Goal: Transaction & Acquisition: Obtain resource

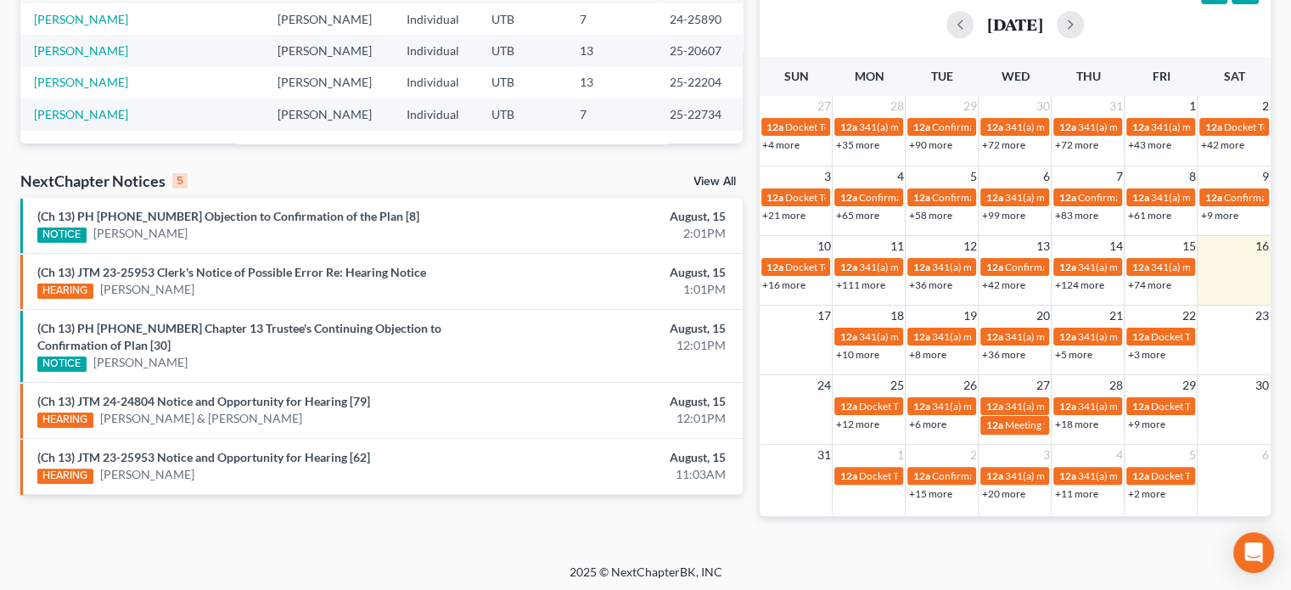
scroll to position [387, 0]
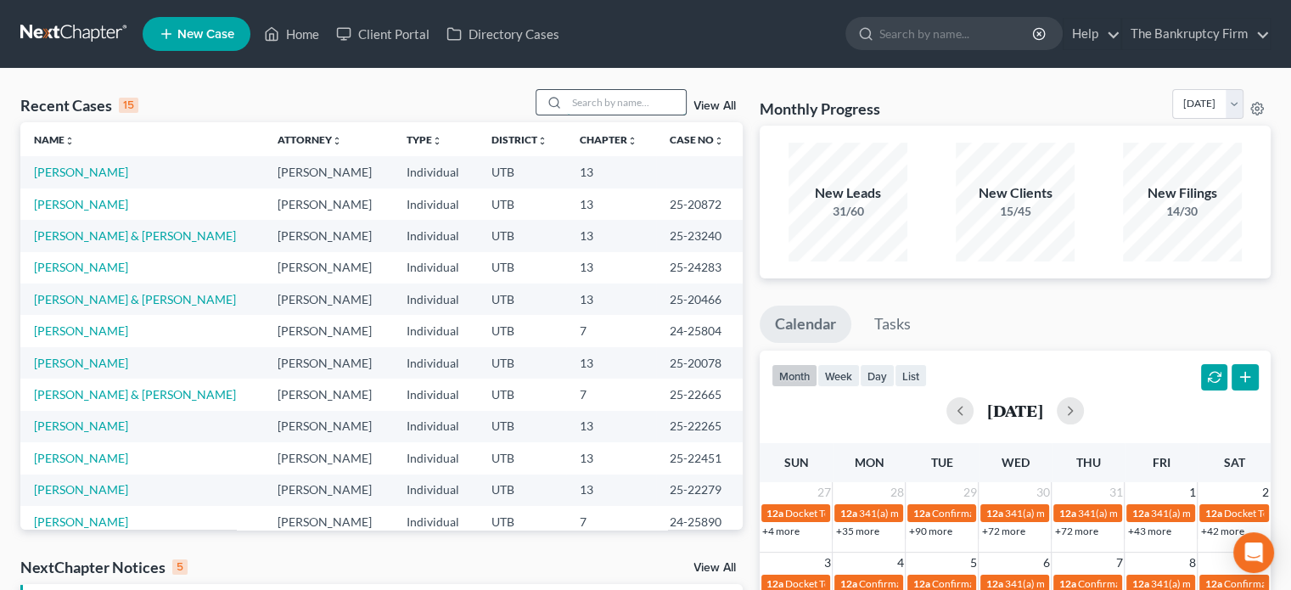
click at [580, 104] on input "search" at bounding box center [626, 102] width 119 height 25
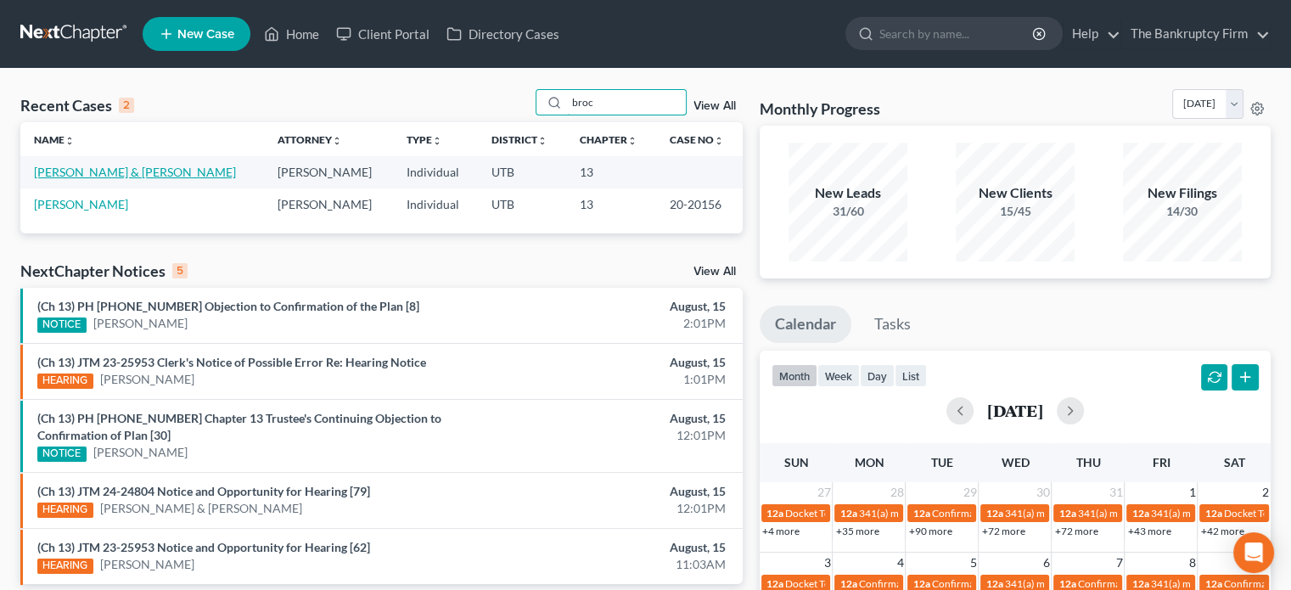
type input "broc"
click at [122, 167] on link "[PERSON_NAME] & [PERSON_NAME]" at bounding box center [135, 172] width 202 height 14
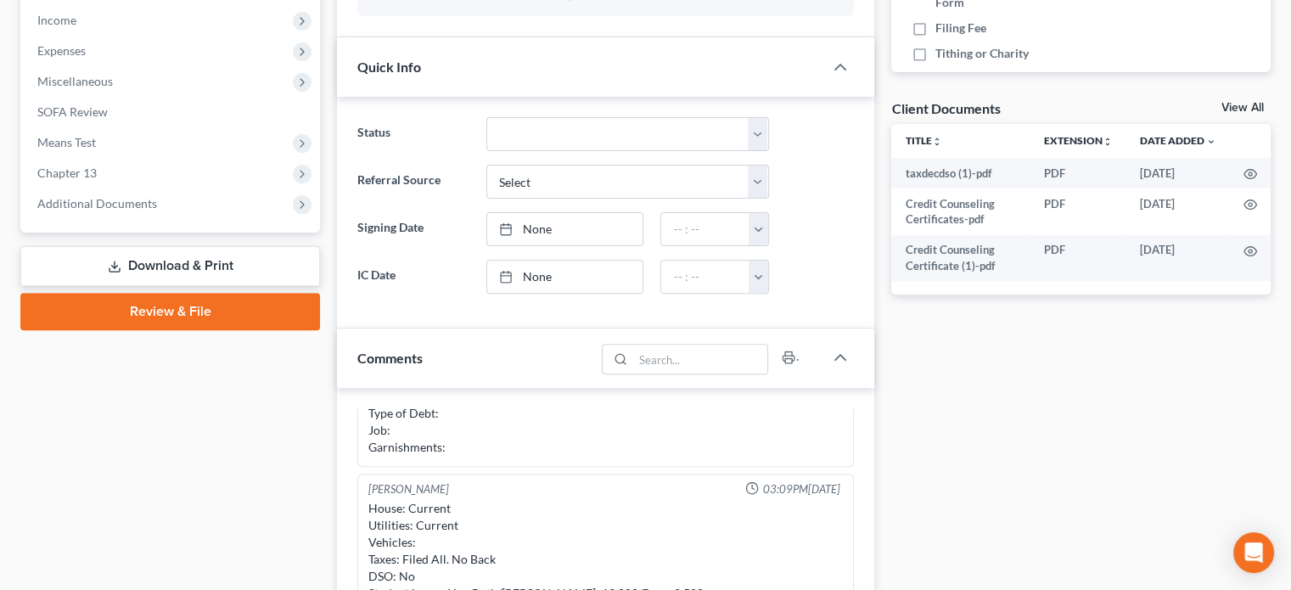
scroll to position [563, 0]
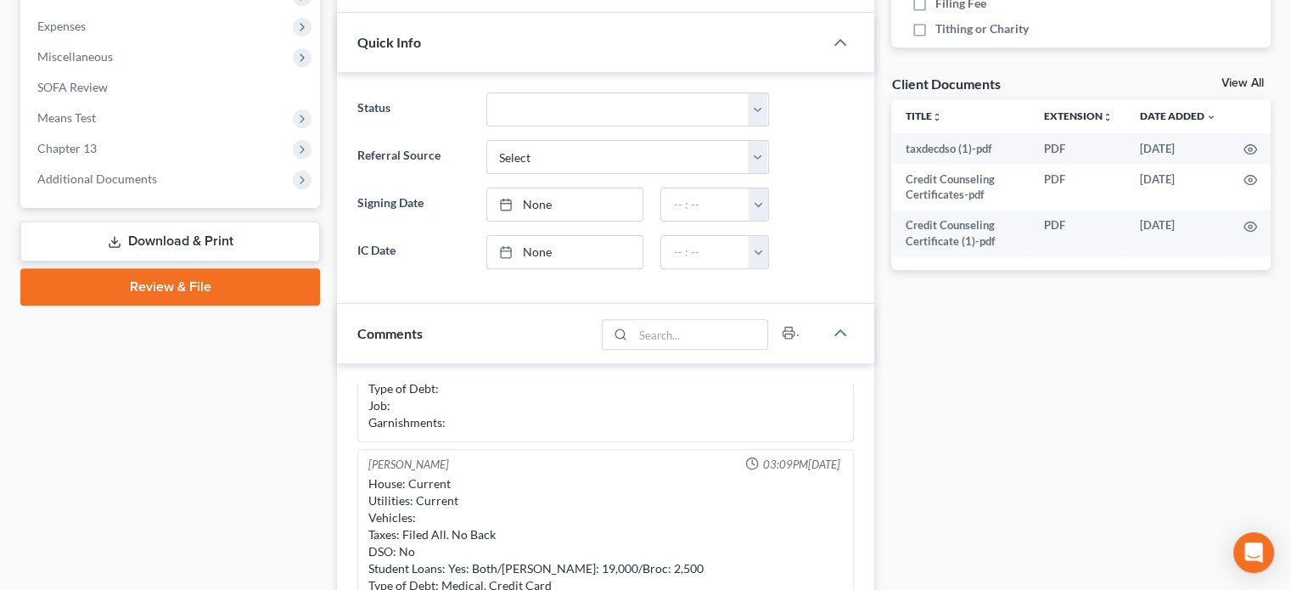
click at [207, 234] on link "Download & Print" at bounding box center [170, 242] width 300 height 40
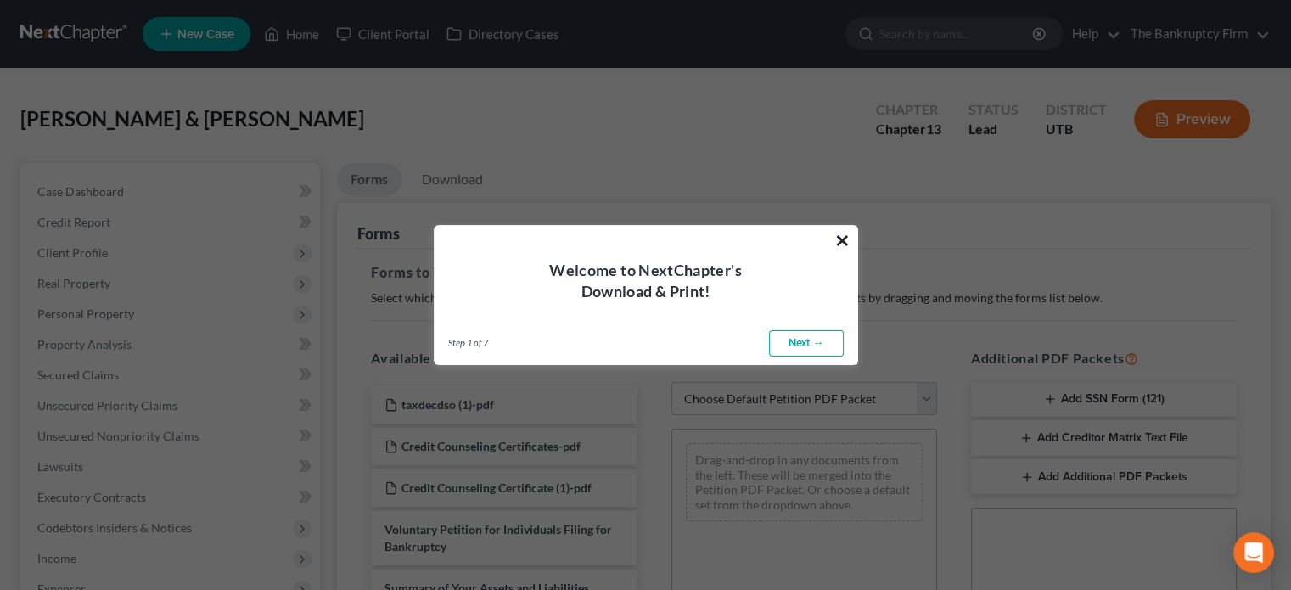
click at [837, 245] on button "×" at bounding box center [842, 240] width 16 height 27
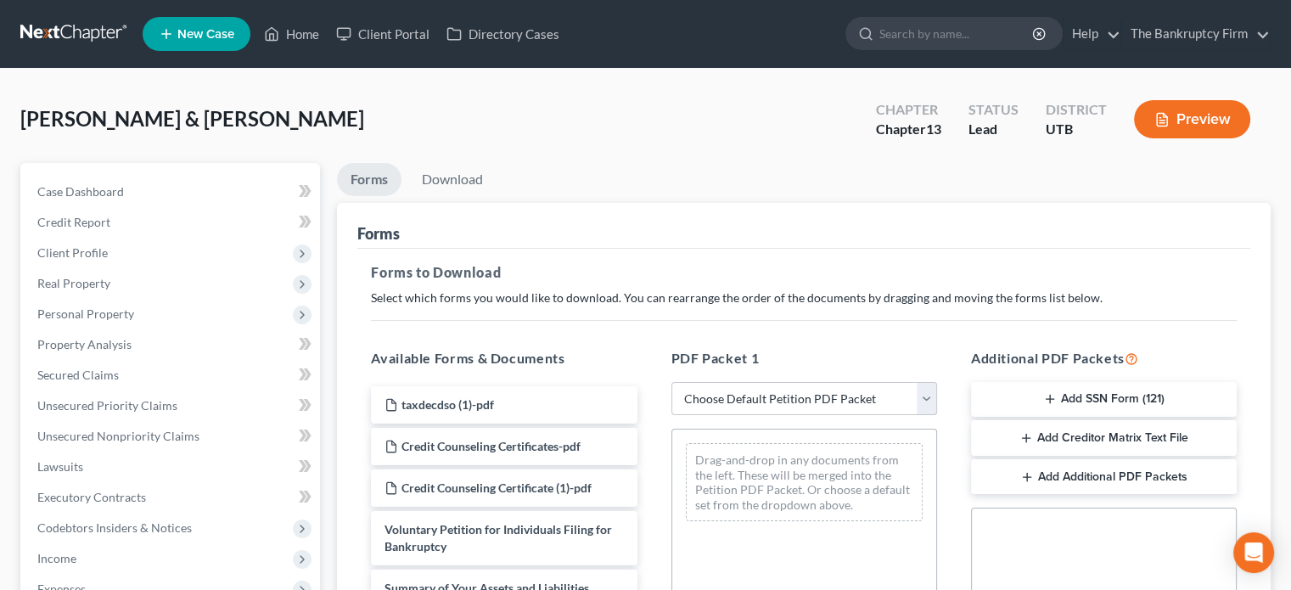
click at [928, 396] on select "Choose Default Petition PDF Packet Complete Bankruptcy Petition (all forms and …" at bounding box center [804, 399] width 266 height 34
select select "0"
click at [671, 382] on select "Choose Default Petition PDF Packet Complete Bankruptcy Petition (all forms and …" at bounding box center [804, 399] width 266 height 34
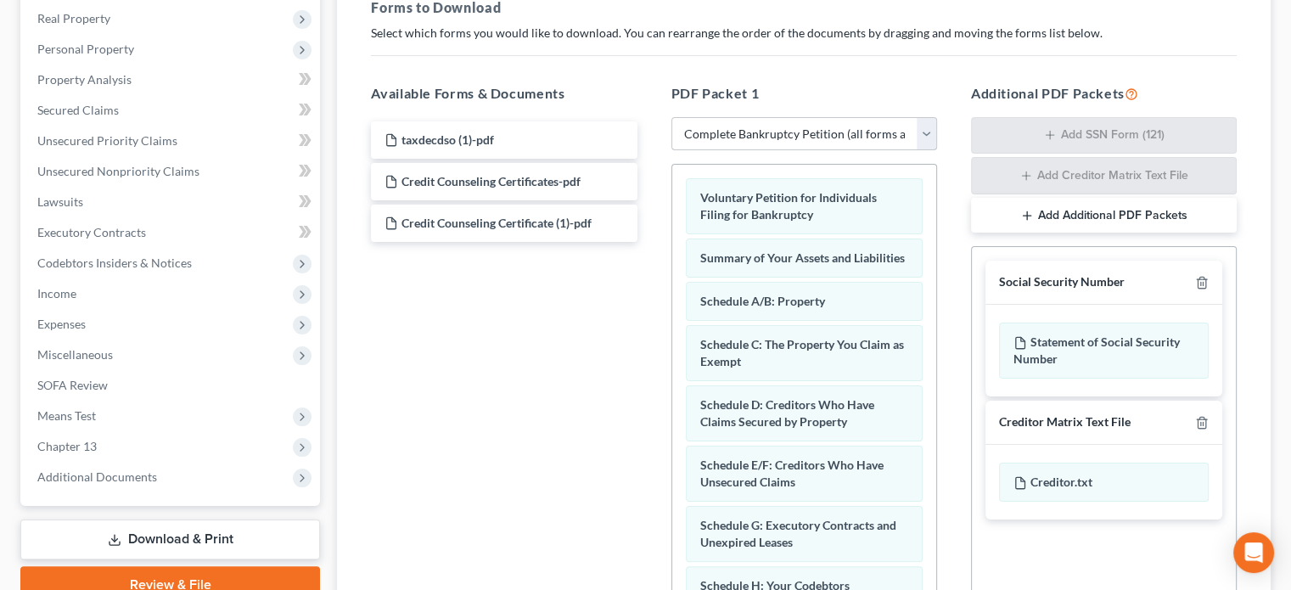
scroll to position [277, 0]
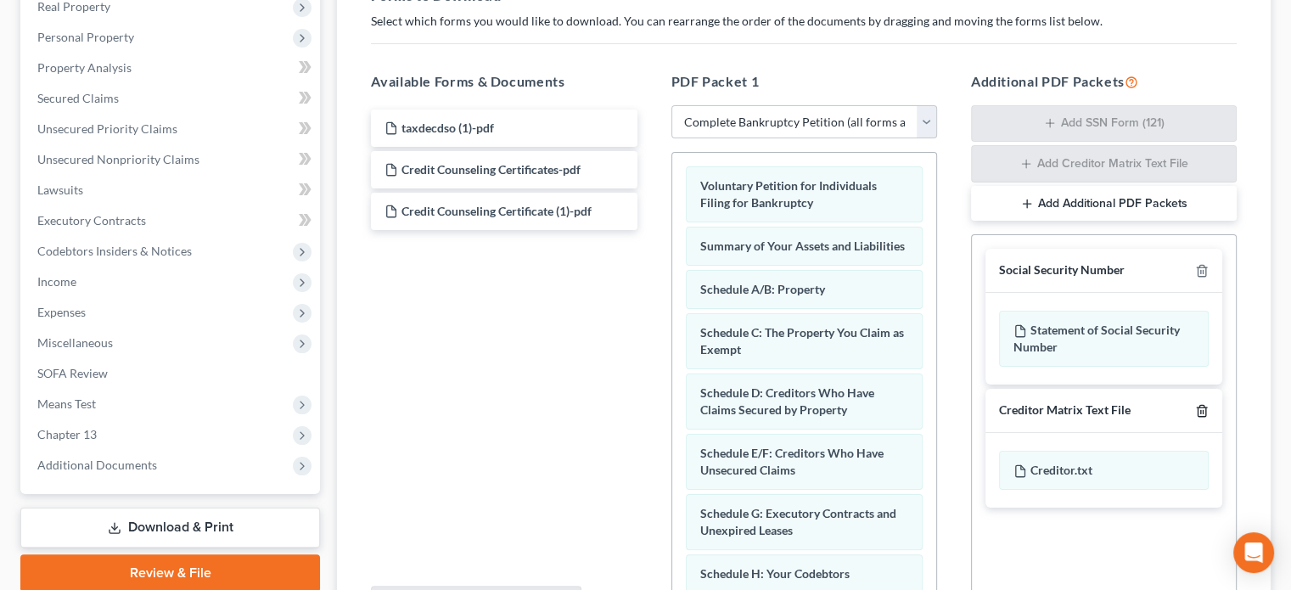
click at [1201, 410] on line "button" at bounding box center [1201, 411] width 0 height 3
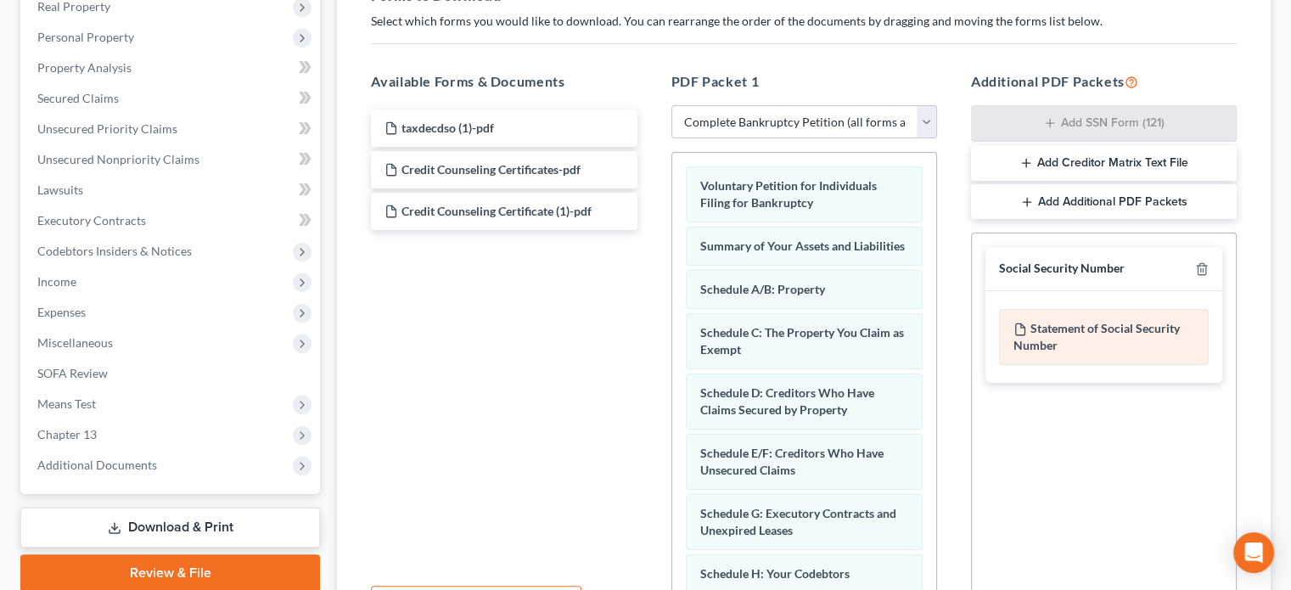
scroll to position [457, 0]
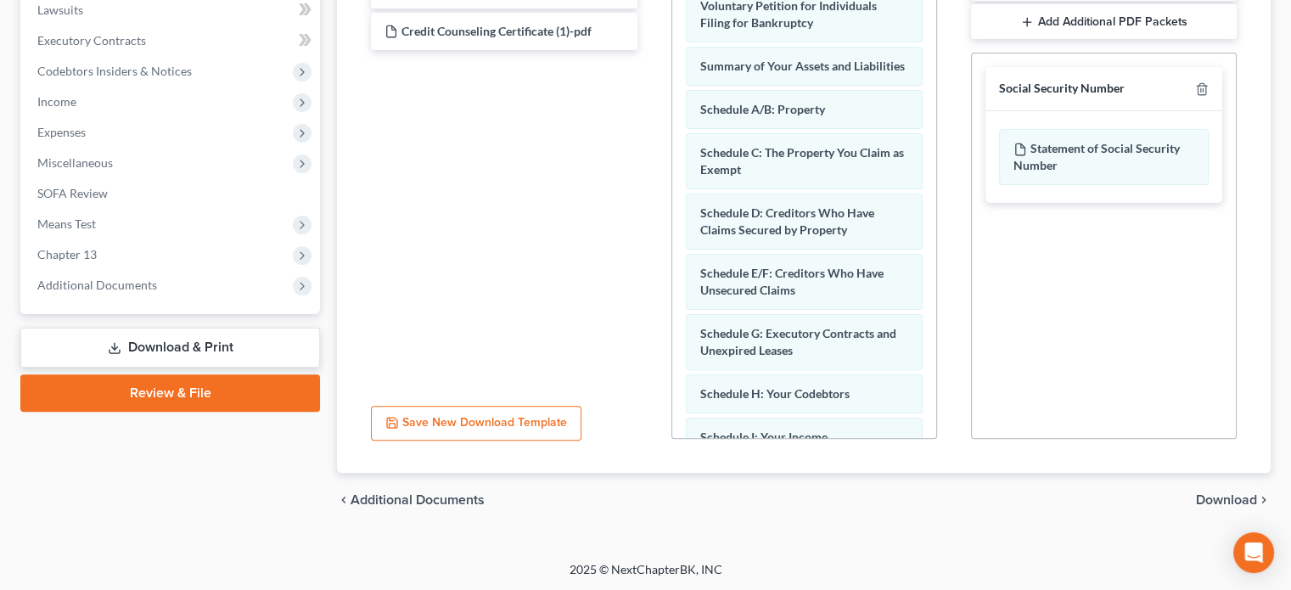
click at [1224, 503] on span "Download" at bounding box center [1226, 500] width 61 height 14
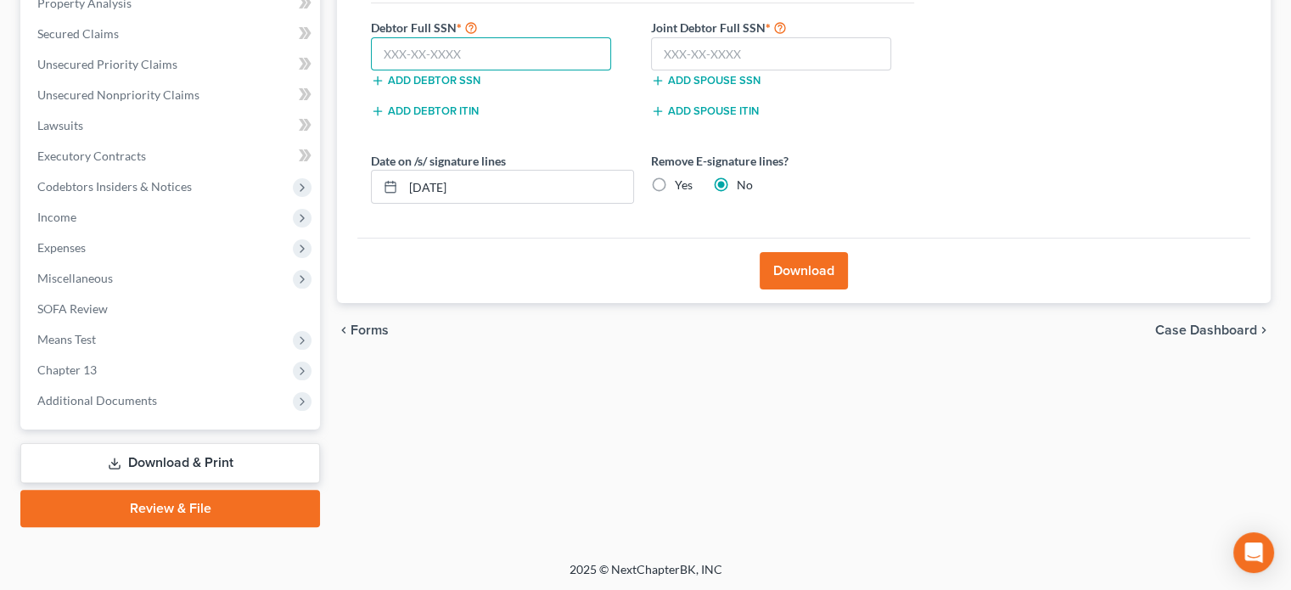
click at [422, 53] on input "text" at bounding box center [491, 54] width 240 height 34
paste input "646-38-3895"
type input "646-38-3895"
click at [665, 50] on input "text" at bounding box center [771, 54] width 240 height 34
click at [689, 53] on input "text" at bounding box center [771, 54] width 240 height 34
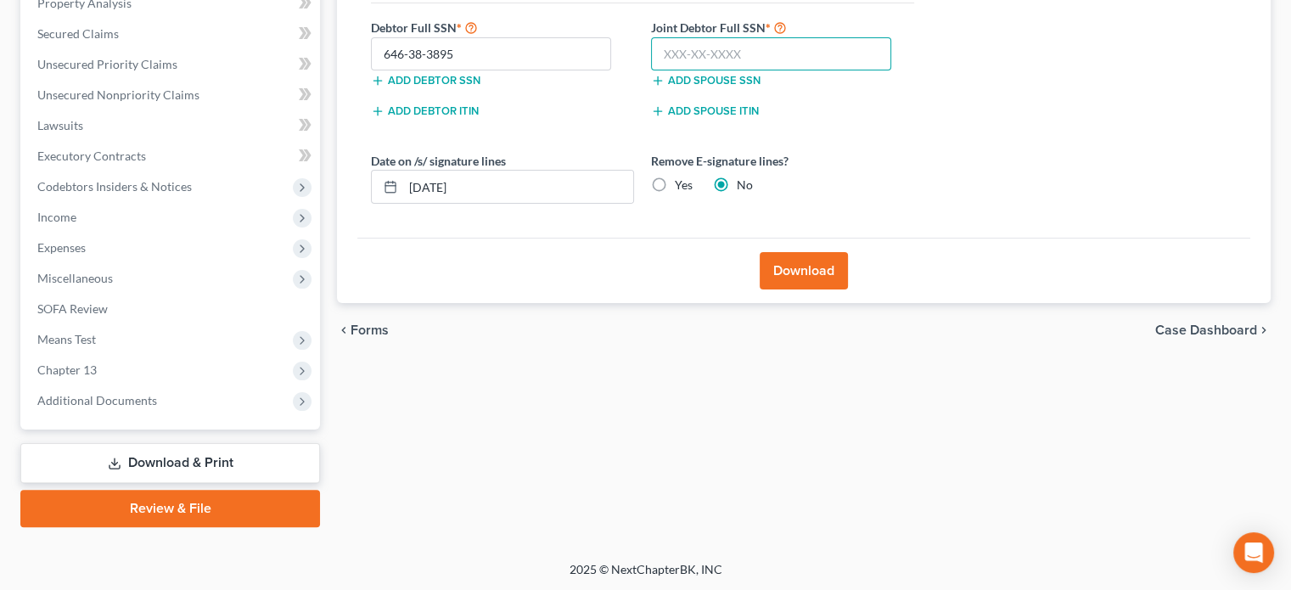
paste input "620-48-1602"
type input "620-48-1602"
click at [805, 268] on button "Download" at bounding box center [804, 270] width 88 height 37
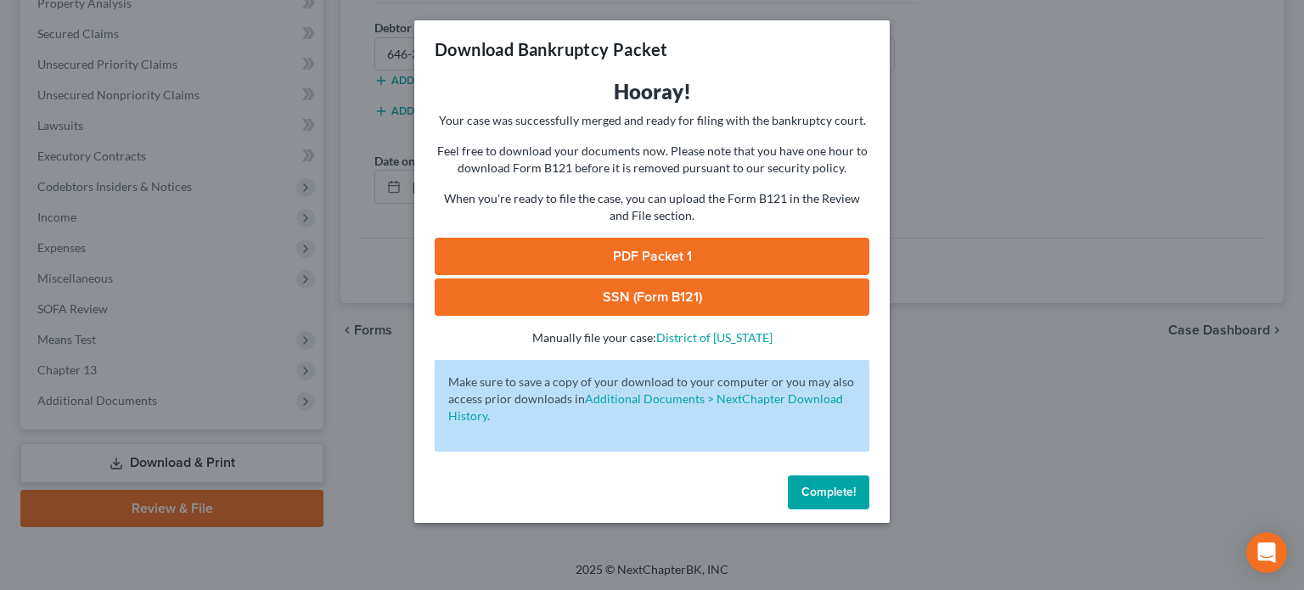
click at [709, 287] on link "SSN (Form B121)" at bounding box center [652, 296] width 435 height 37
click at [615, 249] on link "PDF Packet 1" at bounding box center [652, 256] width 435 height 37
click at [841, 493] on span "Complete!" at bounding box center [828, 492] width 54 height 14
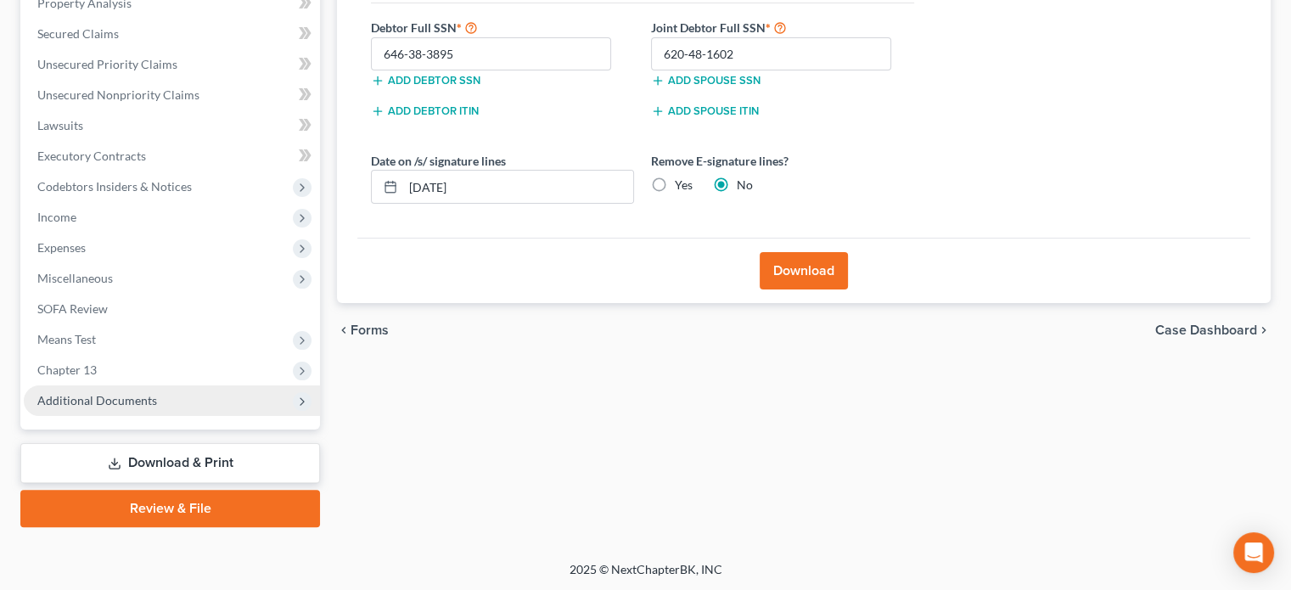
click at [145, 403] on span "Additional Documents" at bounding box center [97, 400] width 120 height 14
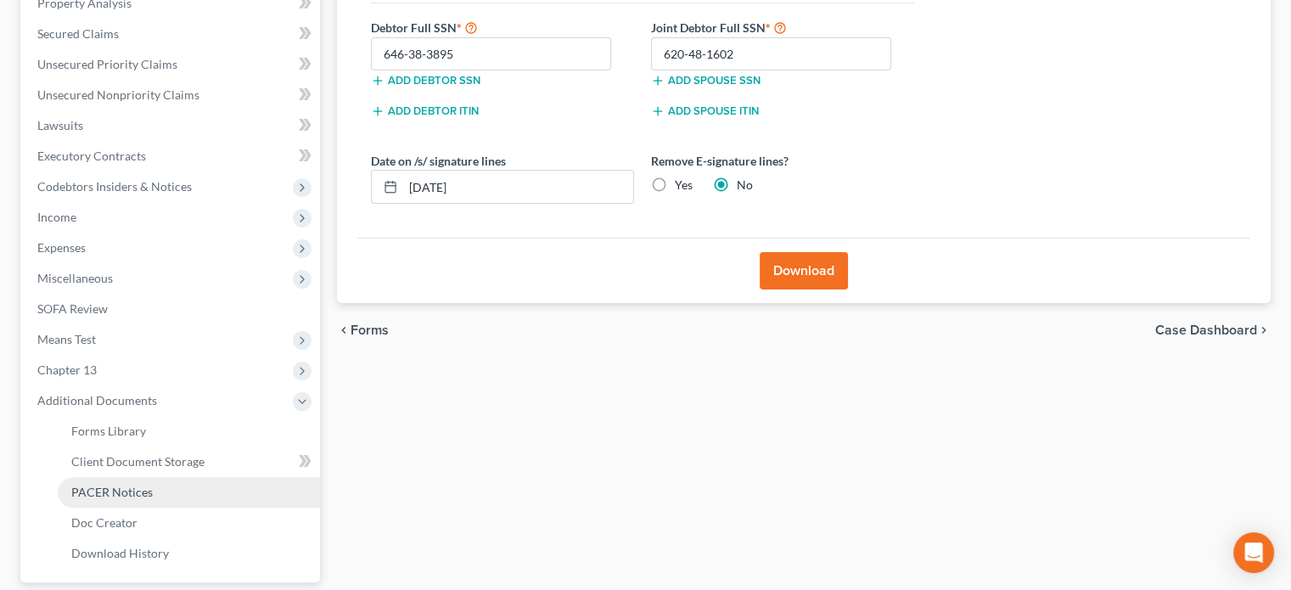
click at [126, 483] on link "PACER Notices" at bounding box center [189, 492] width 262 height 31
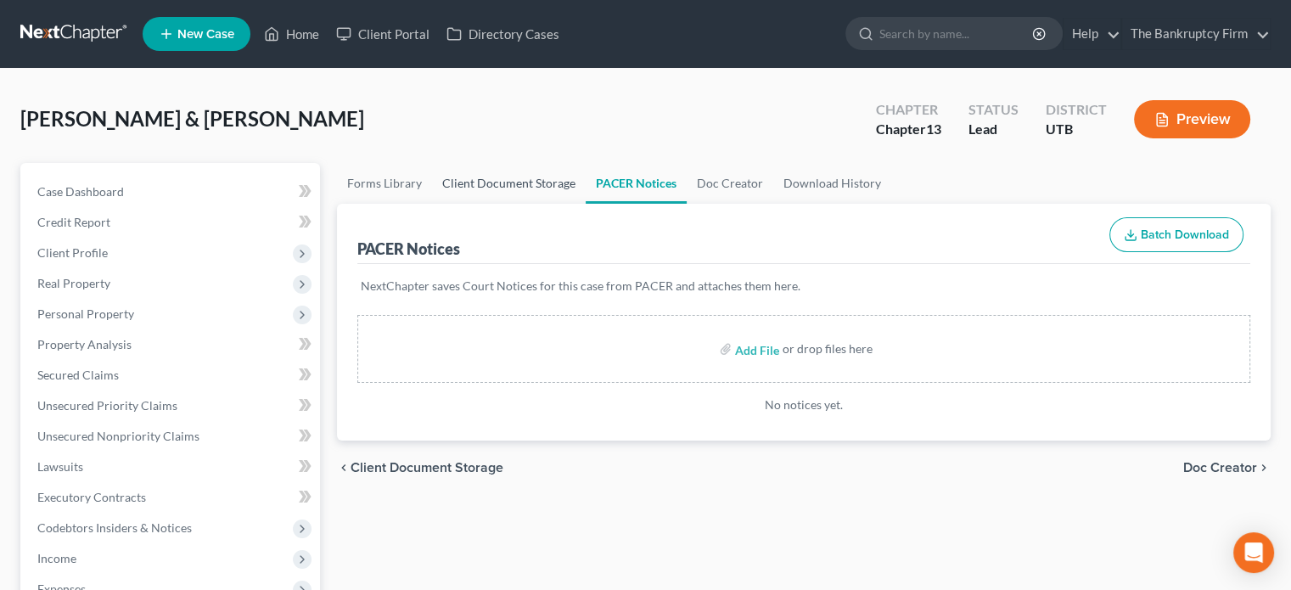
click at [487, 183] on link "Client Document Storage" at bounding box center [509, 183] width 154 height 41
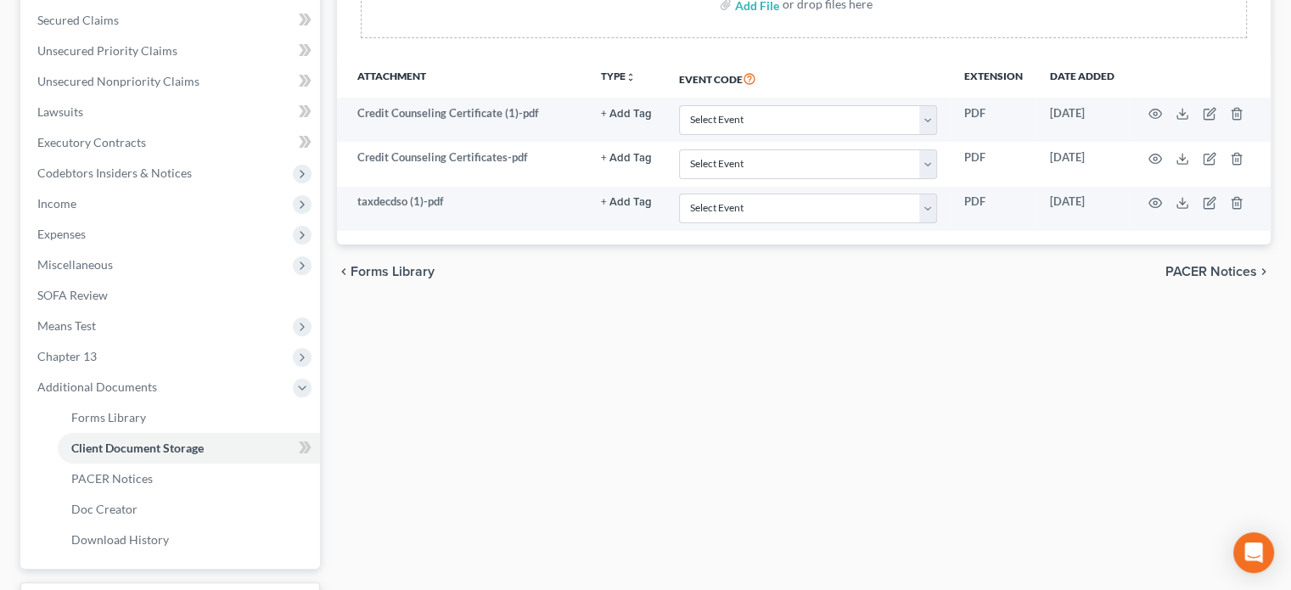
scroll to position [356, 0]
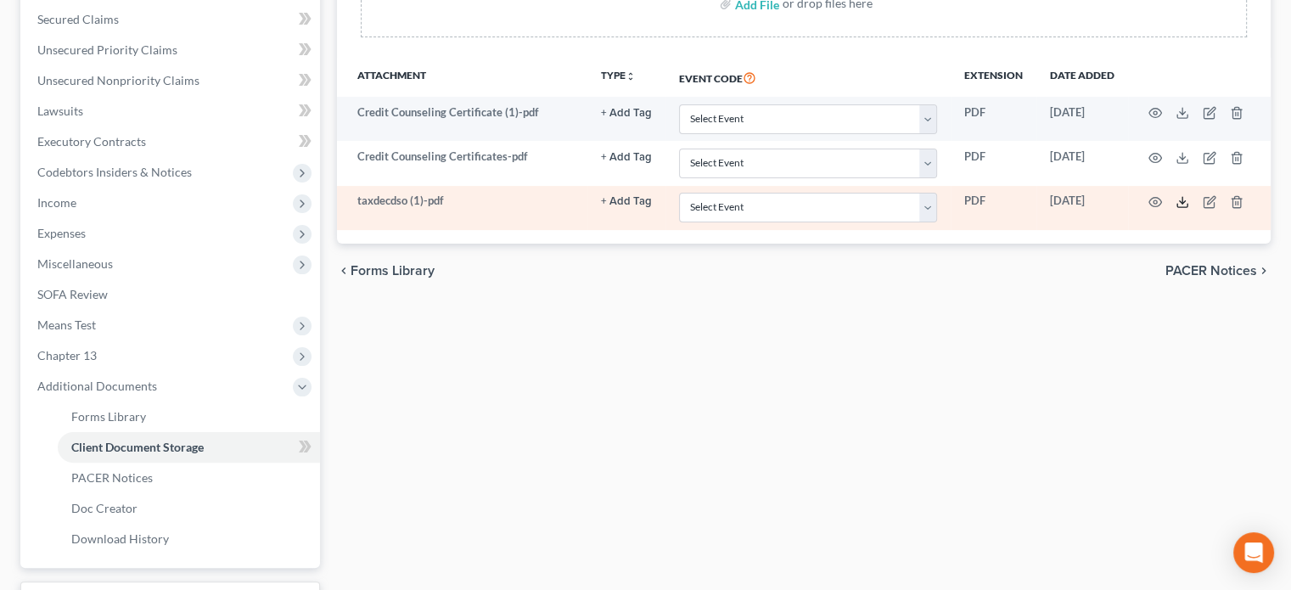
click at [1184, 199] on icon at bounding box center [1183, 202] width 14 height 14
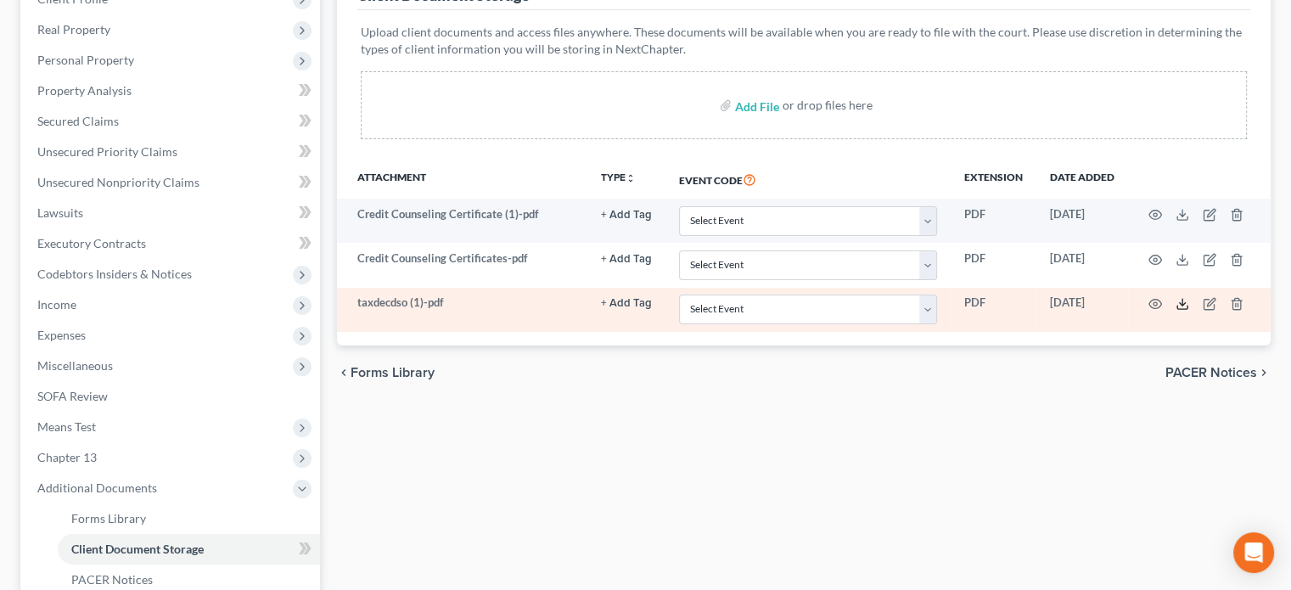
scroll to position [253, 0]
